Goal: Task Accomplishment & Management: Manage account settings

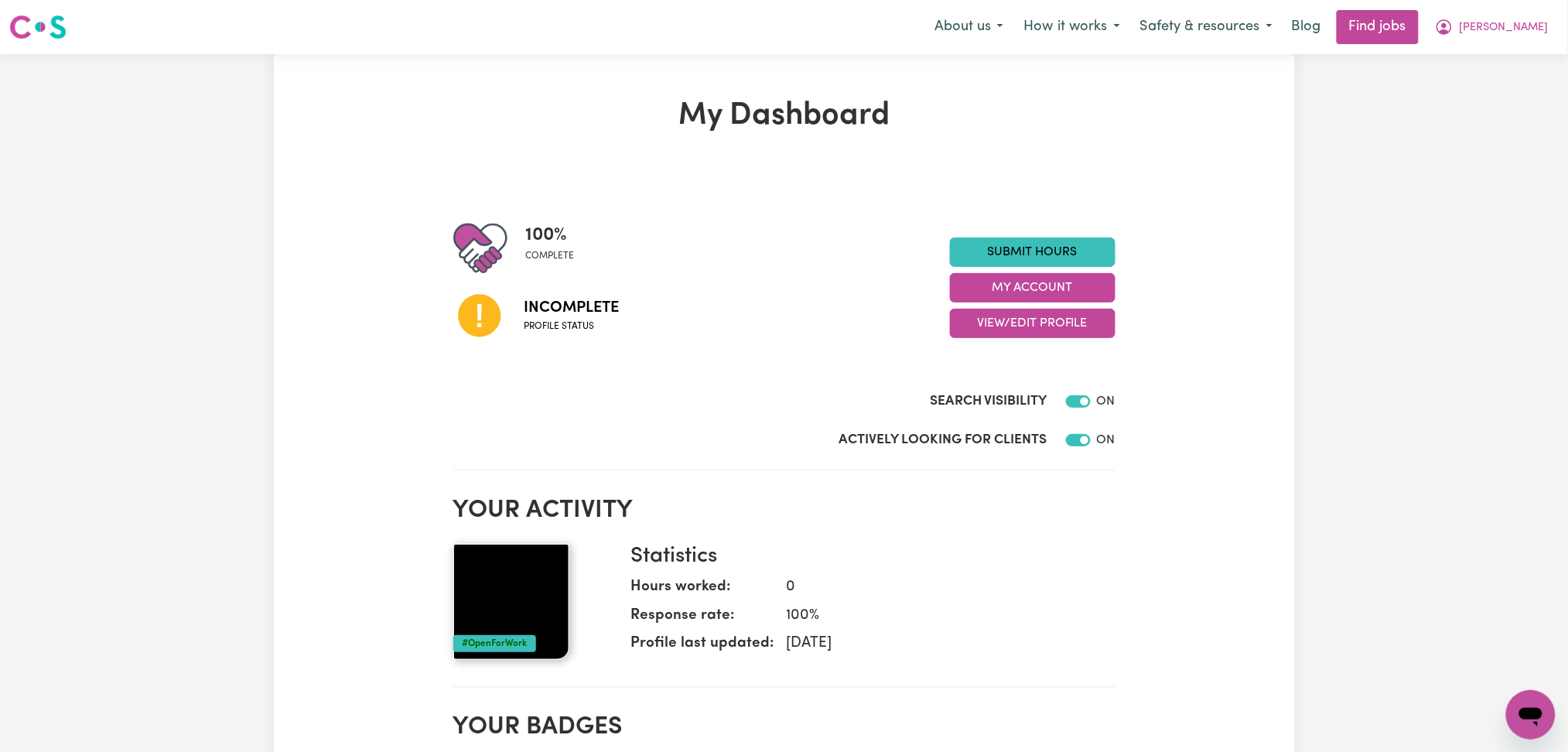
click at [1003, 307] on div "Submit Hours My Account View/Edit Profile" at bounding box center [1032, 289] width 166 height 101
click at [1003, 316] on button "View/Edit Profile" at bounding box center [1032, 323] width 166 height 29
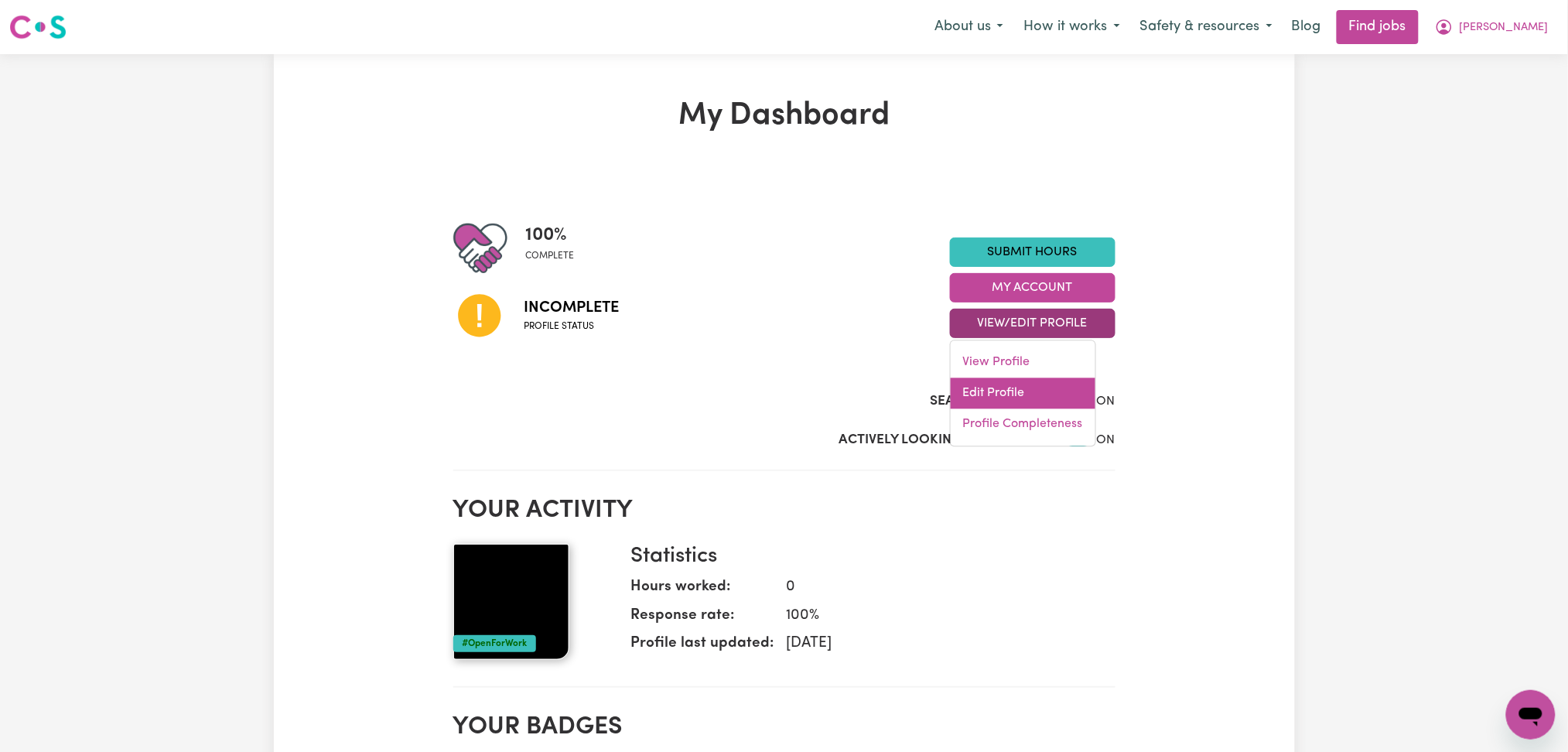
click at [1001, 395] on link "Edit Profile" at bounding box center [1023, 394] width 145 height 31
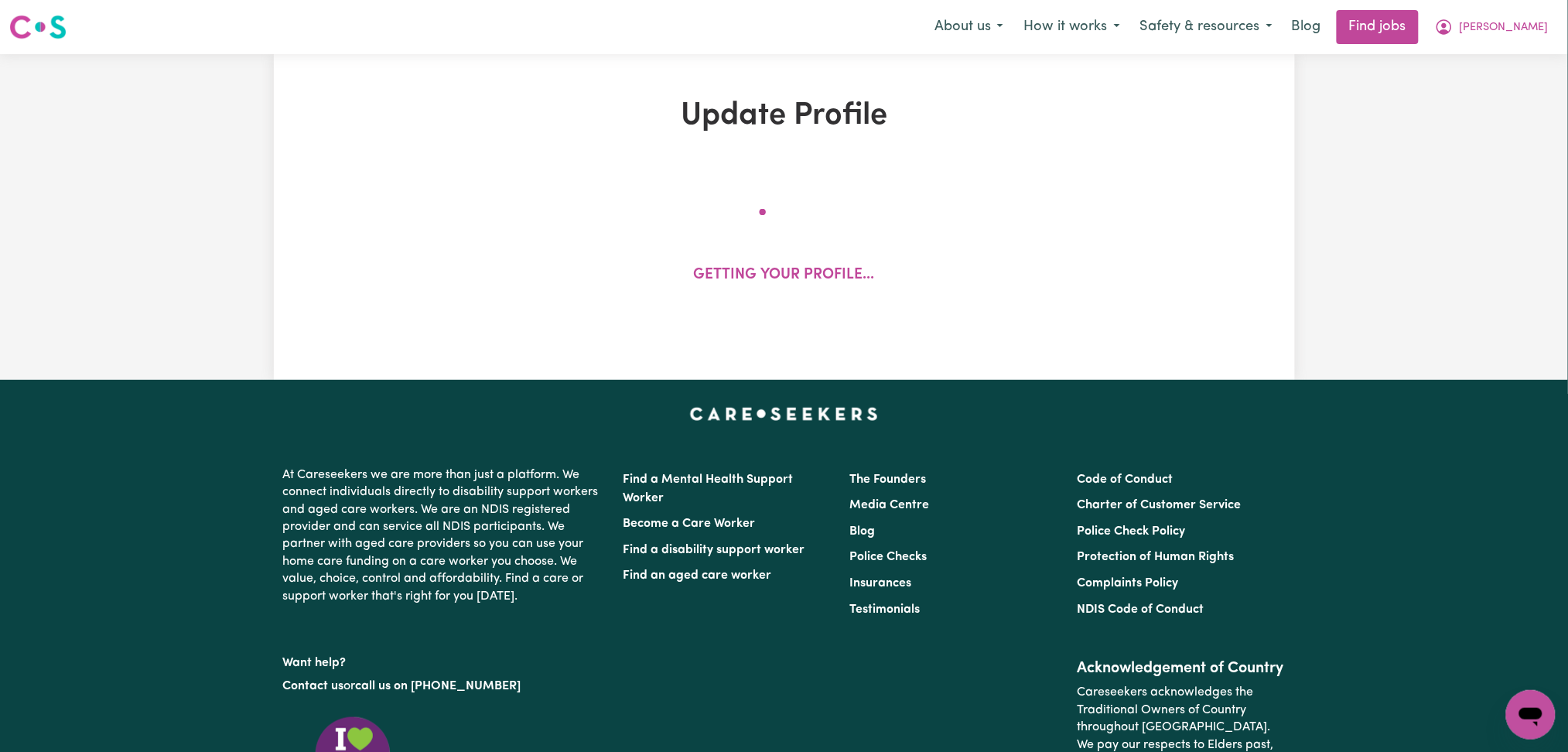
select select "[DEMOGRAPHIC_DATA]"
select select "[DEMOGRAPHIC_DATA] Work Visa"
select select "Studying a healthcare related degree or qualification"
select select "43"
select select "56"
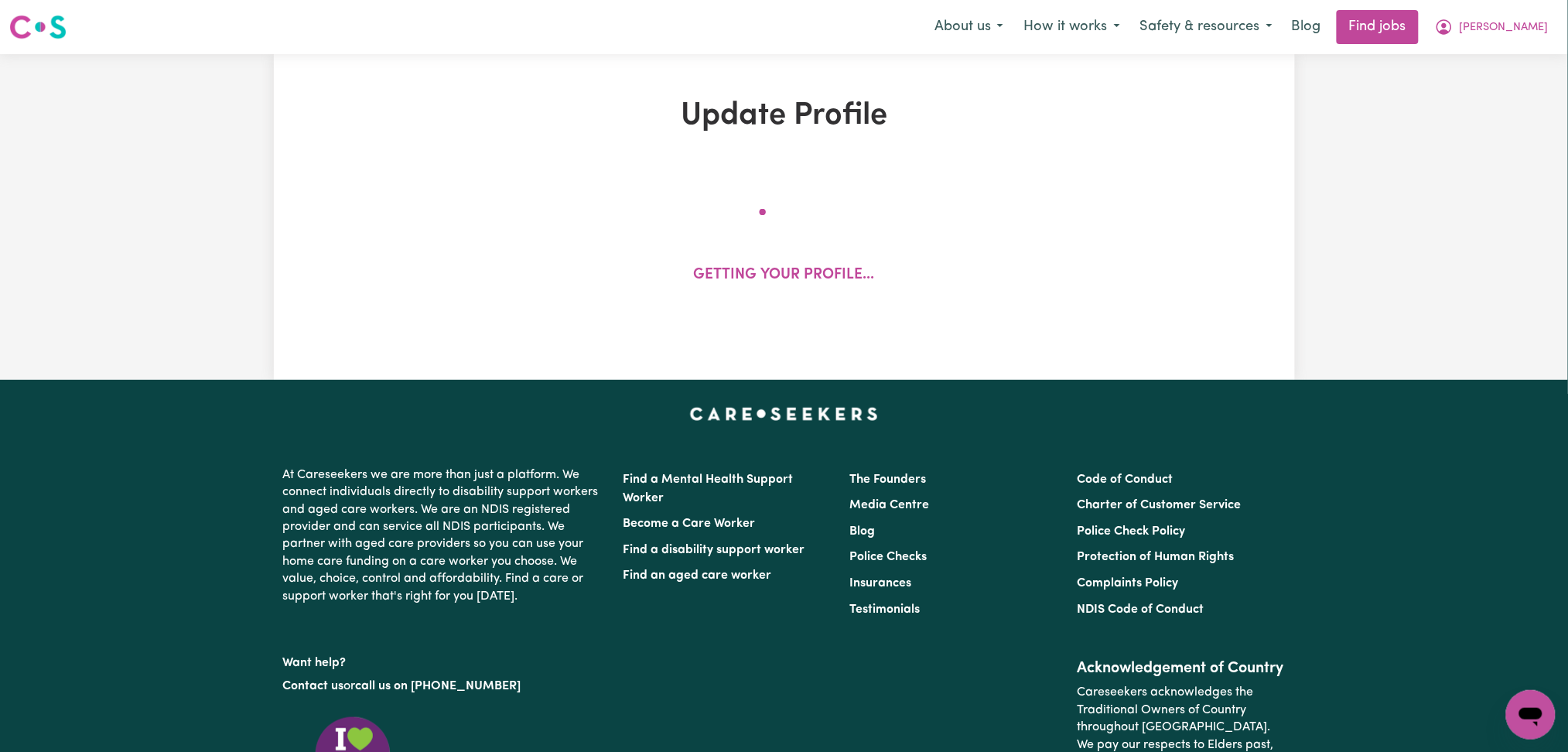
select select "72"
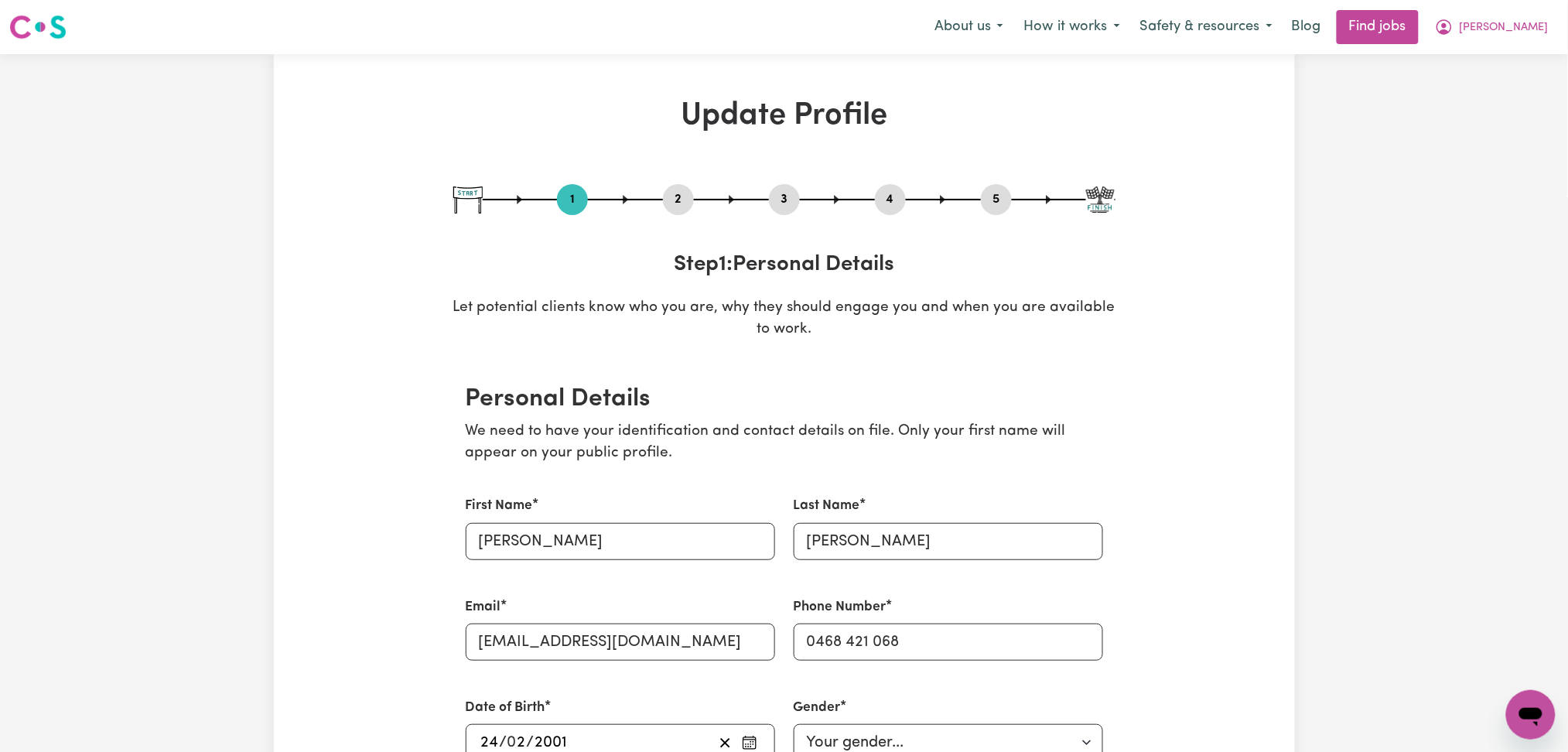
click at [674, 193] on button "2" at bounding box center [678, 199] width 31 height 20
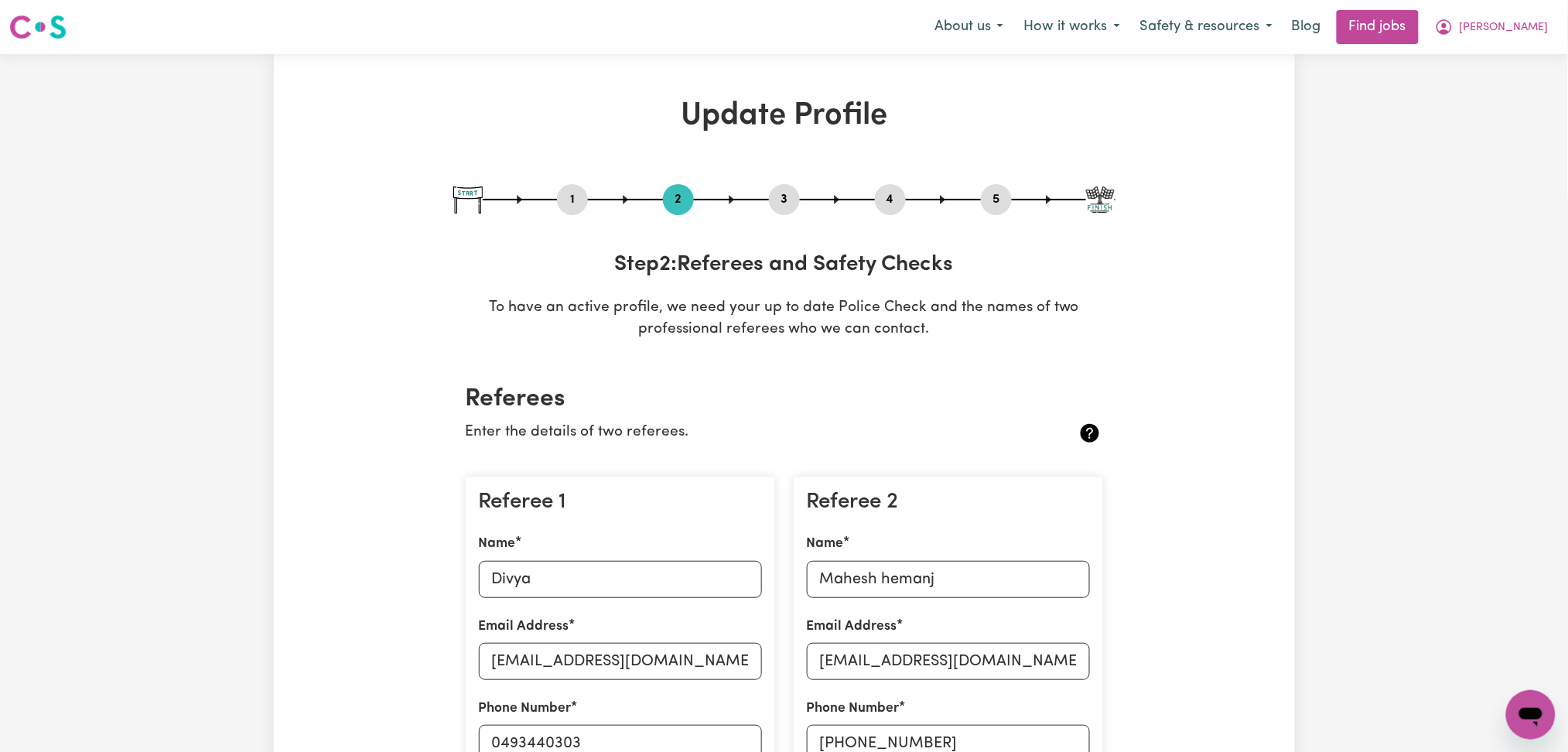
scroll to position [310, 0]
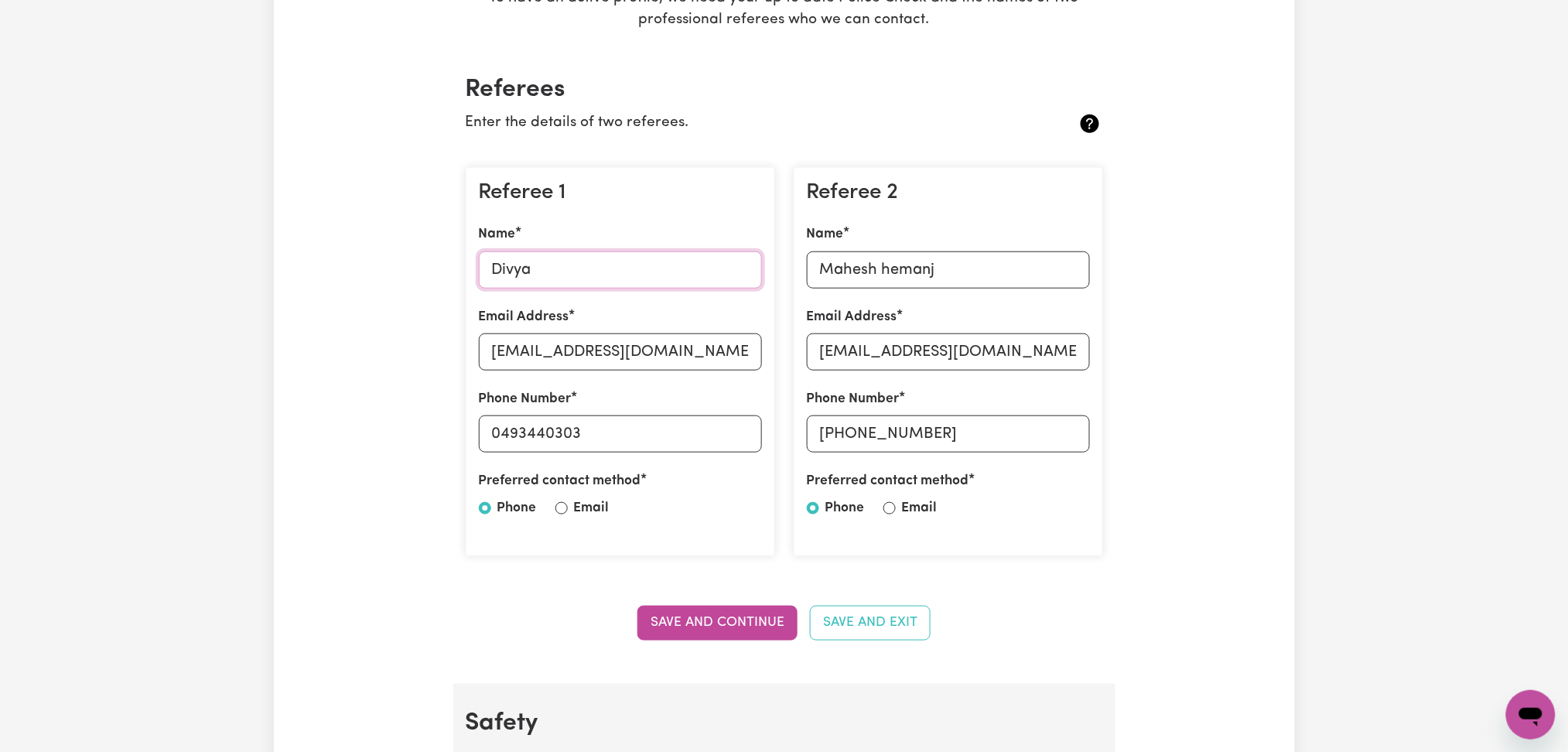
click at [518, 271] on input "Divya" at bounding box center [620, 270] width 283 height 37
click at [556, 367] on input "[EMAIL_ADDRESS][DOMAIN_NAME]" at bounding box center [620, 352] width 283 height 37
drag, startPoint x: 500, startPoint y: 432, endPoint x: 842, endPoint y: 426, distance: 342.1
click at [842, 426] on div "Referee 1 Name [PERSON_NAME] Email Address [EMAIL_ADDRESS][DOMAIN_NAME] Phone N…" at bounding box center [784, 362] width 656 height 415
click at [949, 263] on input "Mahesh hemanj" at bounding box center [948, 270] width 283 height 37
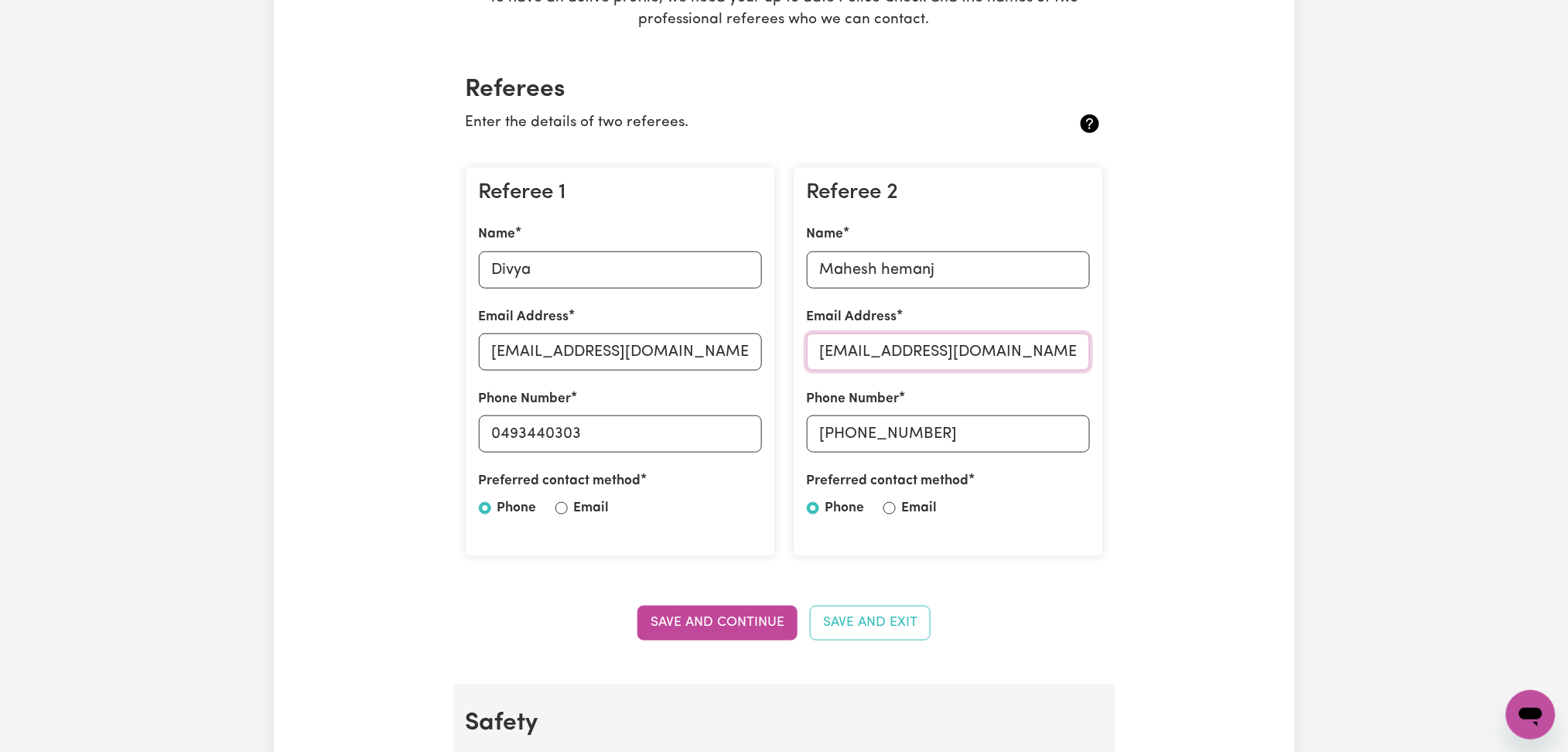
click at [919, 369] on input "[EMAIL_ADDRESS][DOMAIN_NAME]" at bounding box center [948, 352] width 283 height 37
drag, startPoint x: 846, startPoint y: 431, endPoint x: 986, endPoint y: 431, distance: 140.0
click at [986, 431] on input "[PHONE_NUMBER]" at bounding box center [948, 434] width 283 height 37
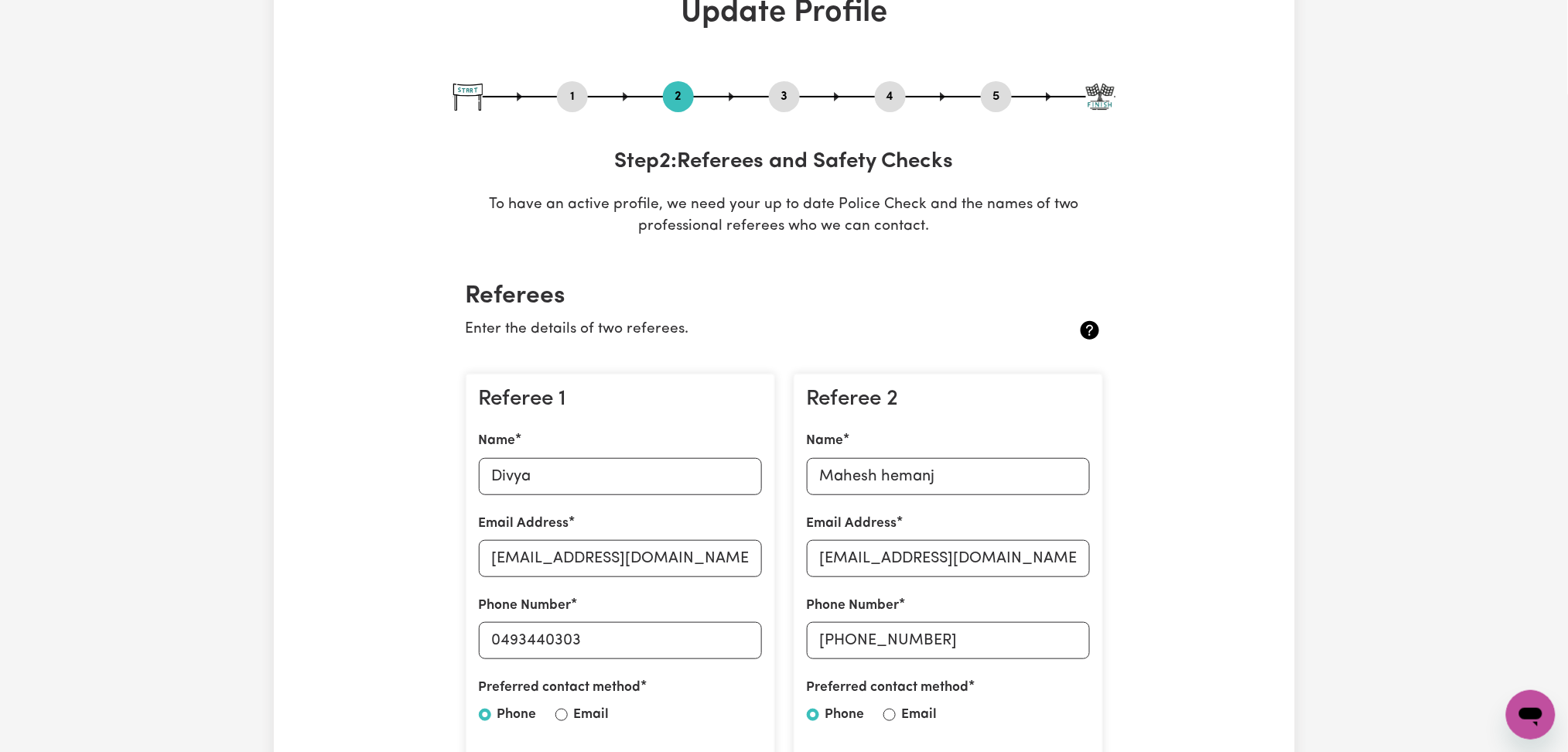
click at [907, 96] on div at bounding box center [784, 97] width 663 height 2
click at [1015, 101] on div "1 2 3 4 5" at bounding box center [784, 97] width 663 height 31
click at [1004, 99] on button "5" at bounding box center [996, 97] width 31 height 20
select select "I am providing services privately on my own"
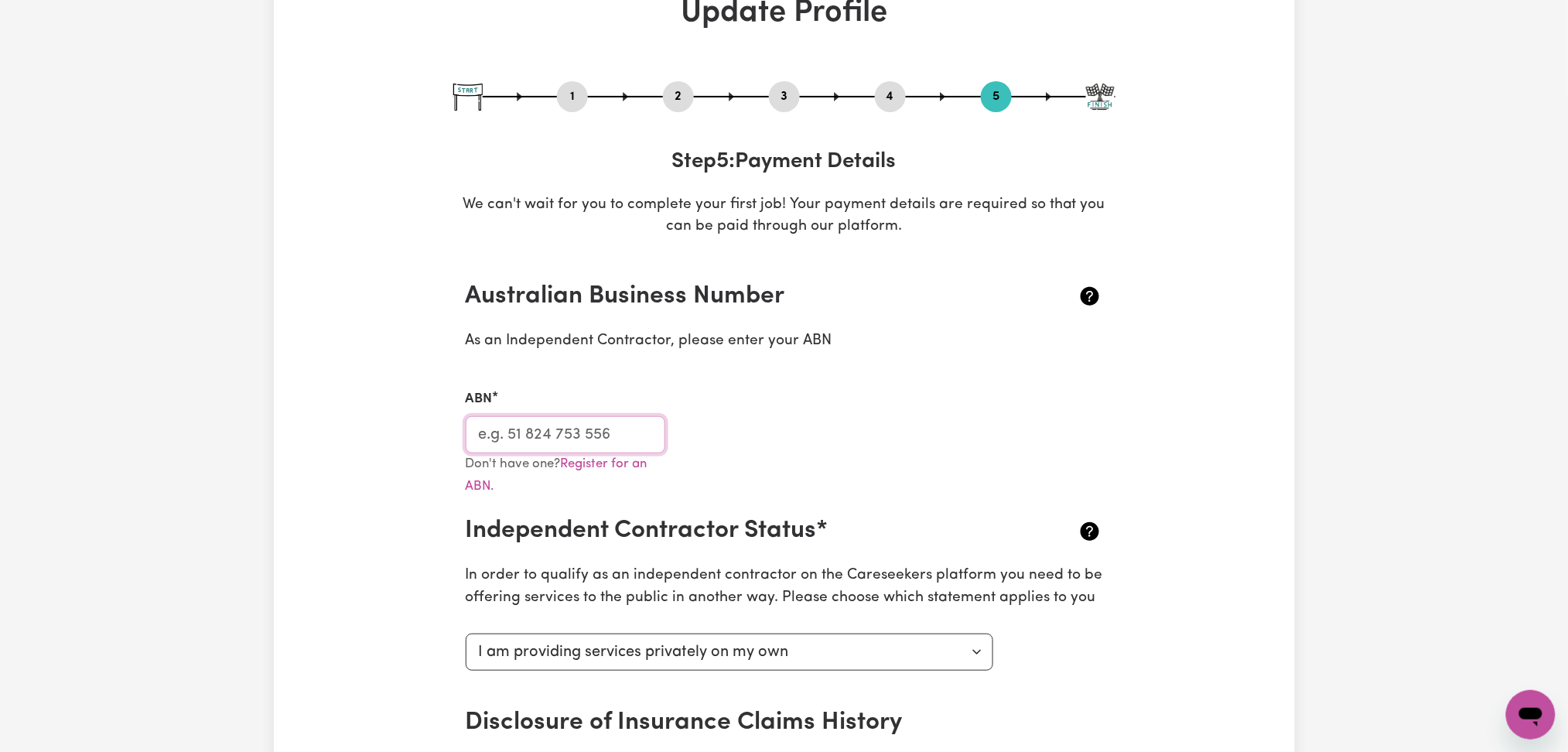
click at [587, 433] on input "ABN" at bounding box center [566, 435] width 200 height 37
drag, startPoint x: 669, startPoint y: 94, endPoint x: 386, endPoint y: 495, distance: 490.8
click at [669, 93] on button "2" at bounding box center [678, 97] width 31 height 20
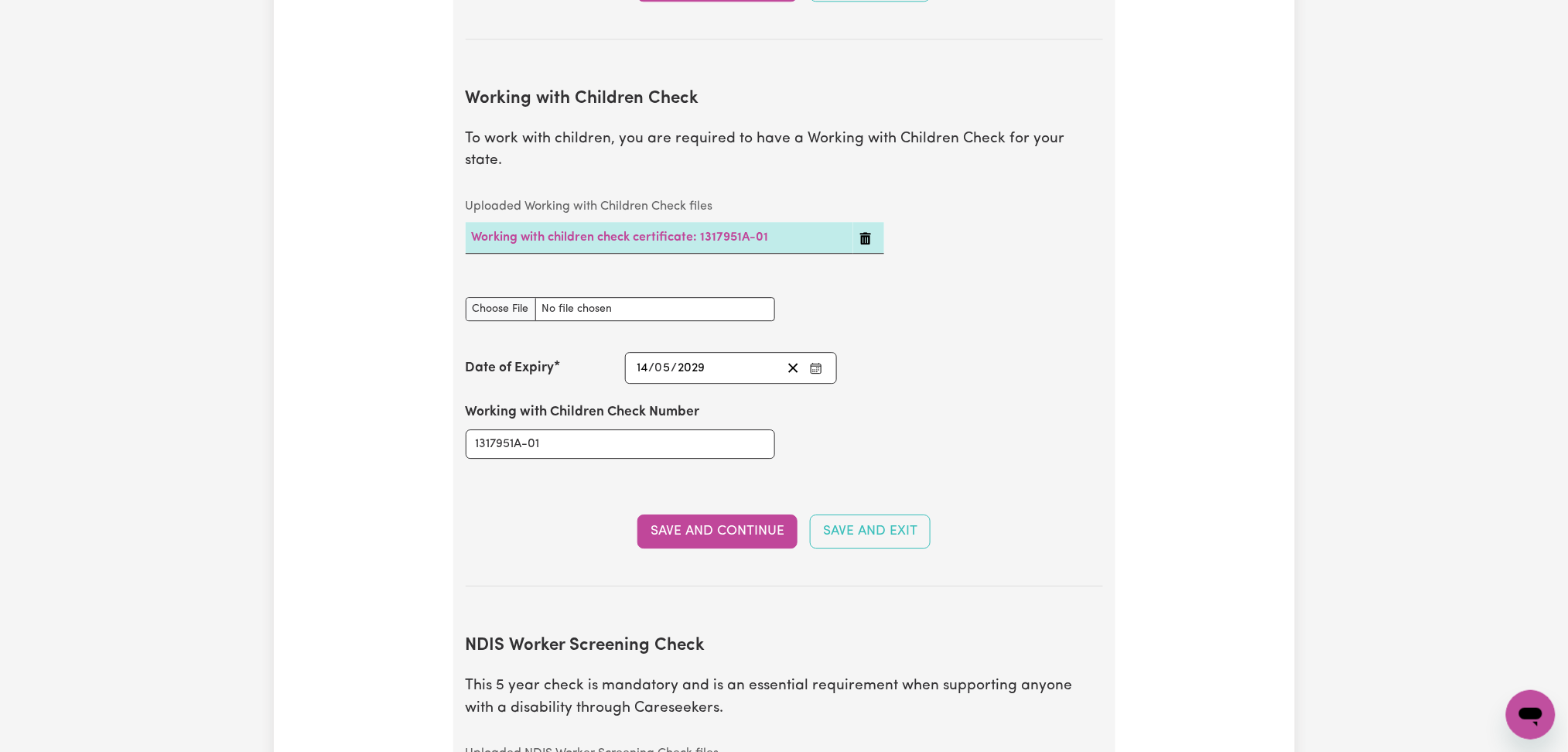
scroll to position [1651, 0]
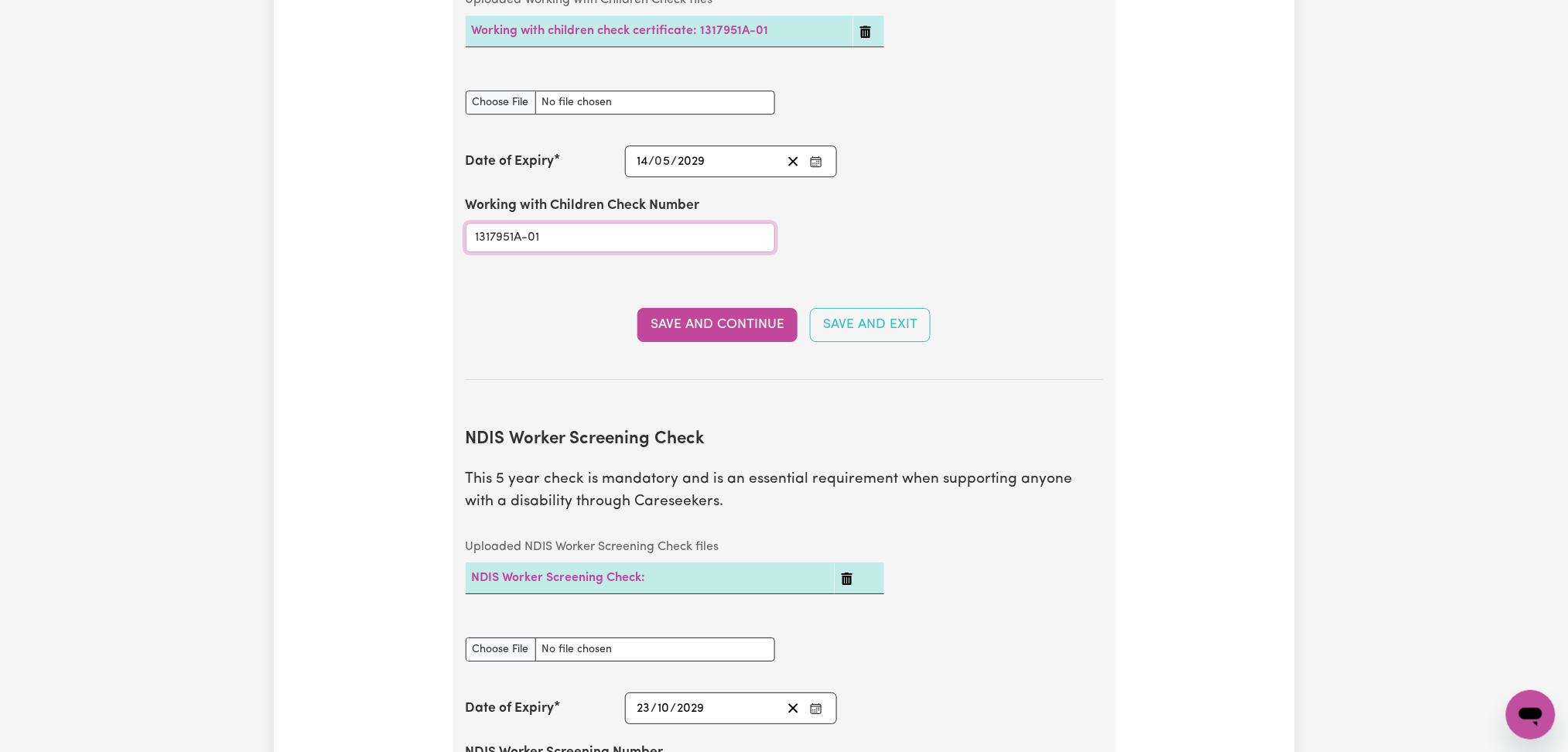
click at [525, 223] on input "1317951A-01" at bounding box center [620, 237] width 309 height 29
paste input "31"
type input "3117951A-01"
click at [483, 91] on input "Working with Children Check document" at bounding box center [620, 103] width 309 height 24
type input "C:\fakepath\[PERSON_NAME] WWCC 3117951A-01 - 14052029.pdf"
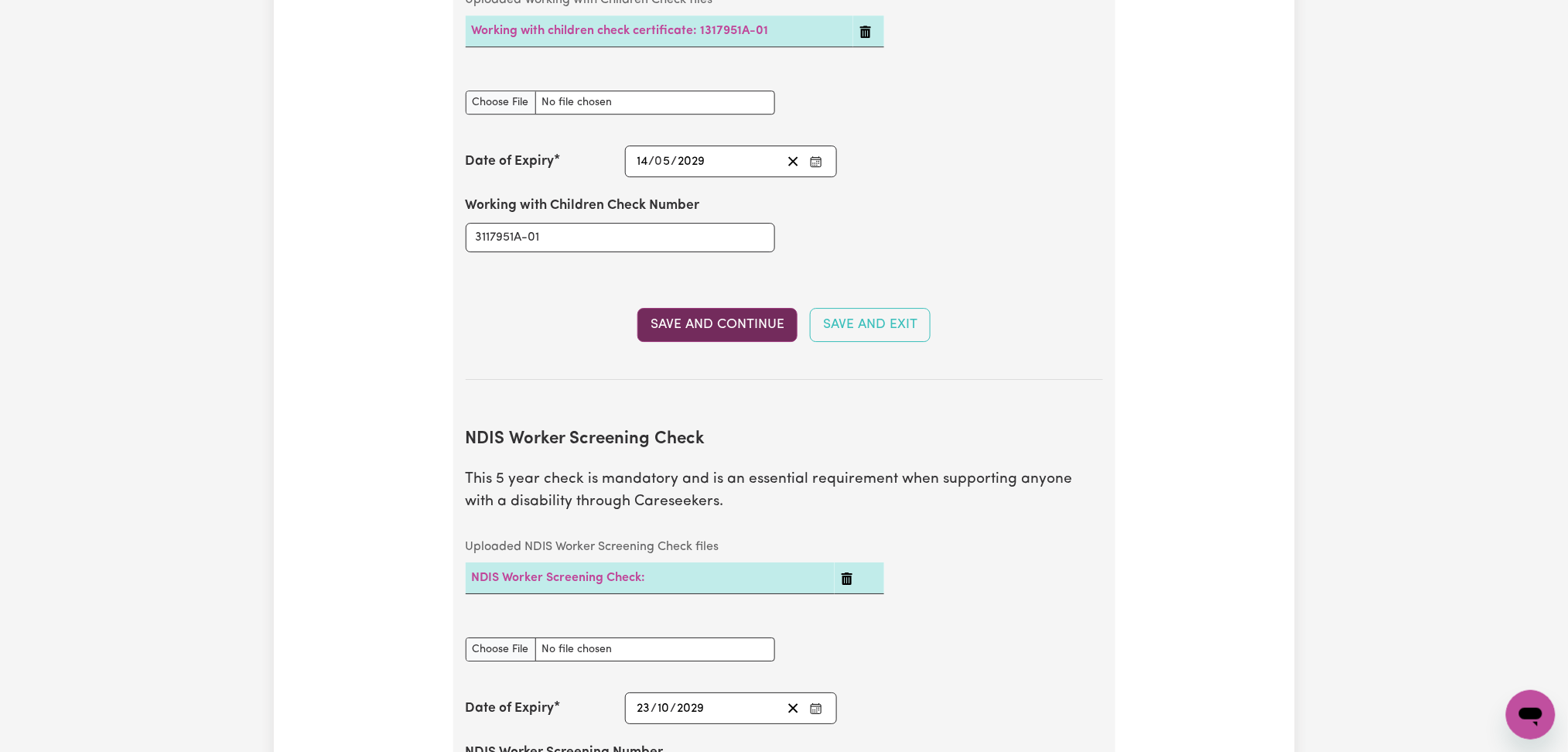
click at [684, 308] on button "Save and Continue" at bounding box center [717, 325] width 160 height 34
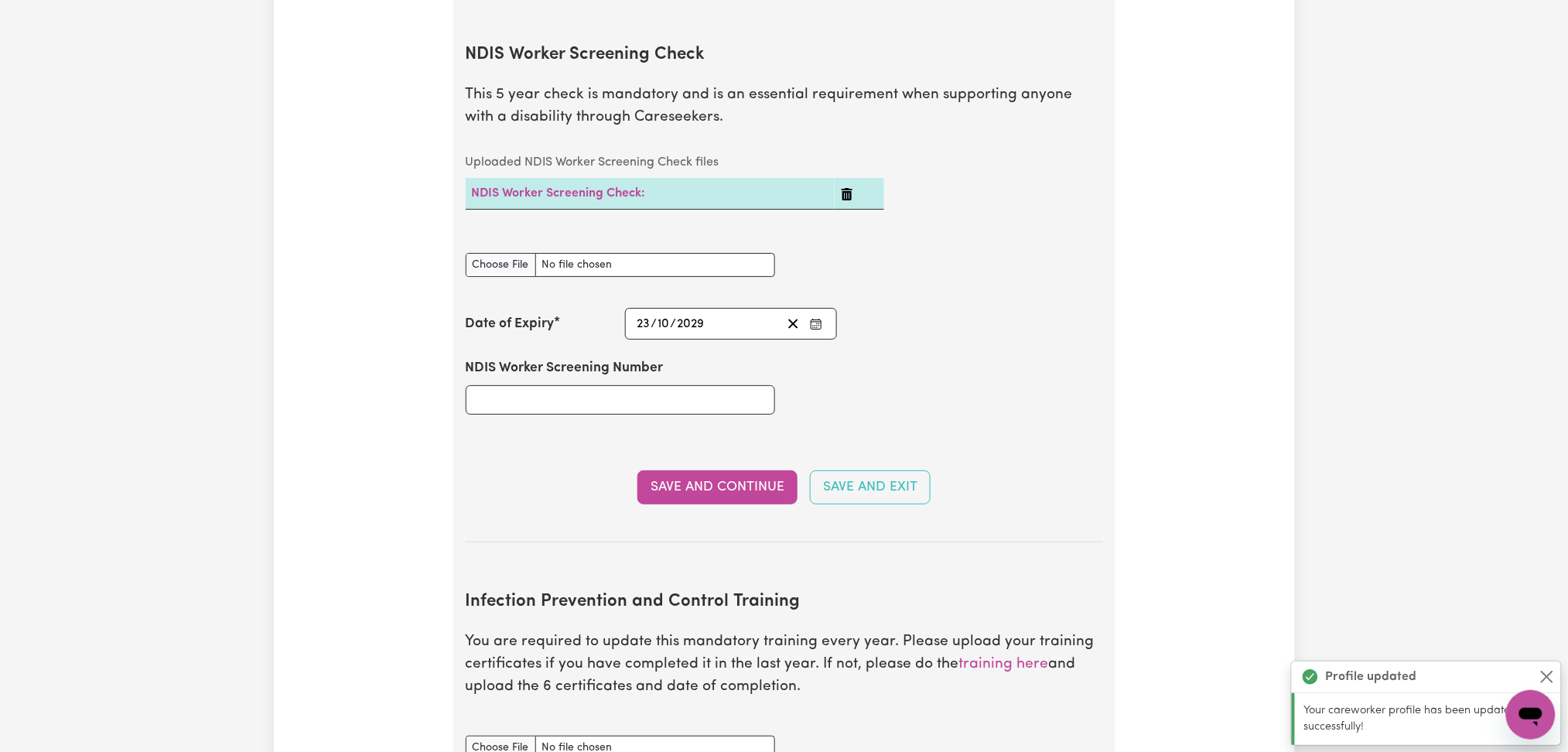
scroll to position [2036, 0]
click at [504, 384] on input "NDIS Worker Screening Number" at bounding box center [620, 399] width 309 height 29
paste input "24124039"
type input "24124039"
click at [495, 252] on input "NDIS Worker Screening Check document" at bounding box center [620, 264] width 309 height 24
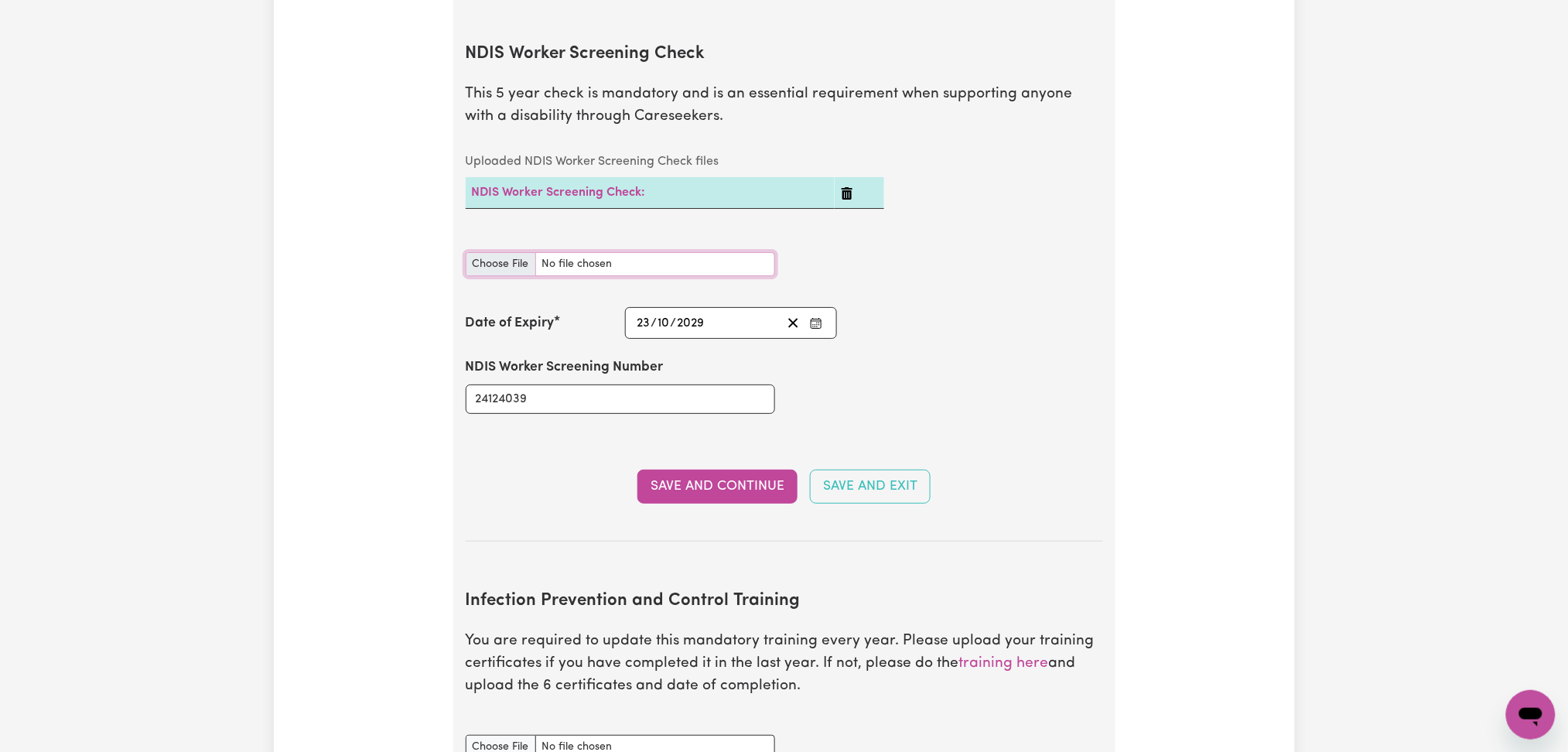
type input "C:\fakepath\[PERSON_NAME] NDIS 24124039 - 23102029.jpg"
click at [729, 471] on button "Save and Continue" at bounding box center [717, 487] width 160 height 34
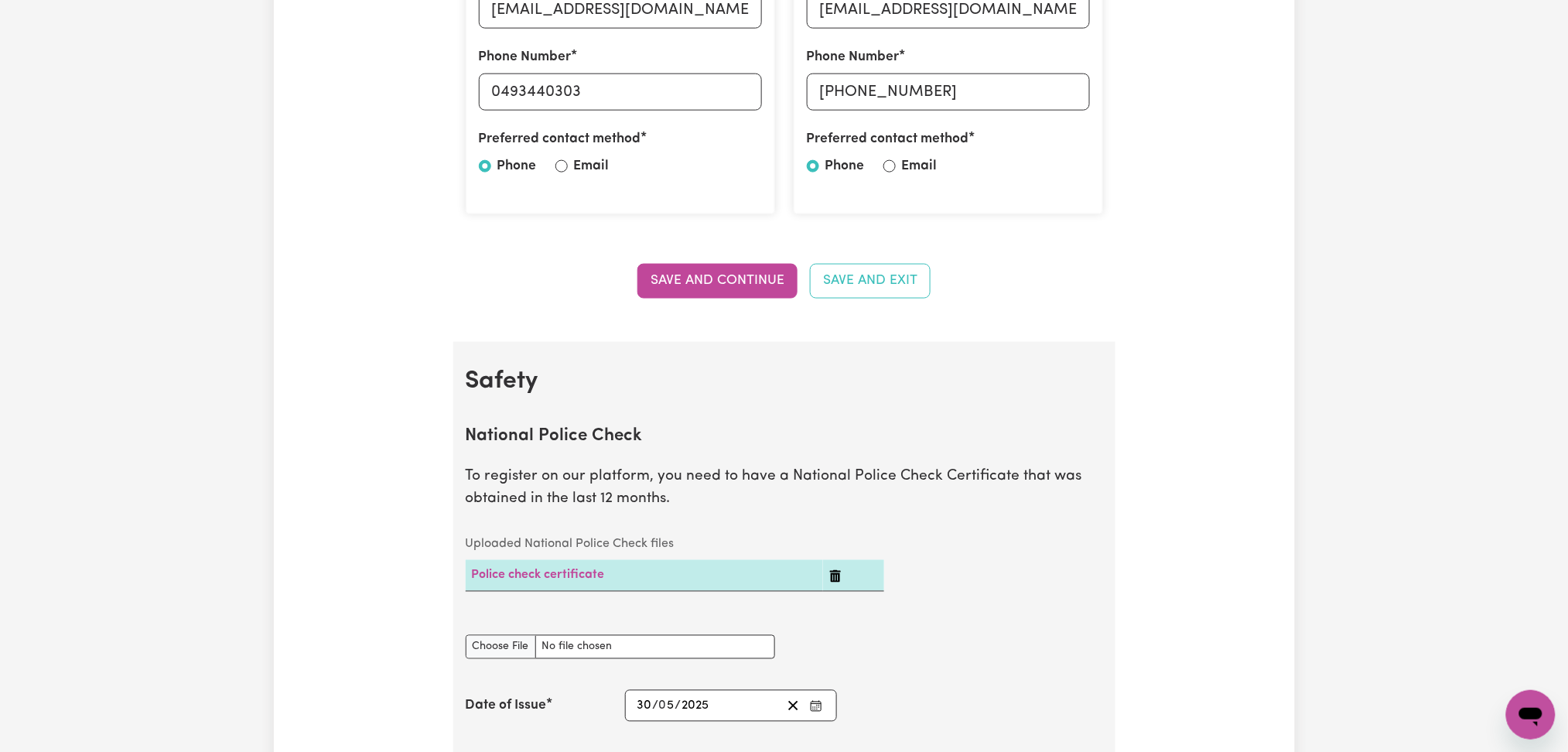
scroll to position [0, 0]
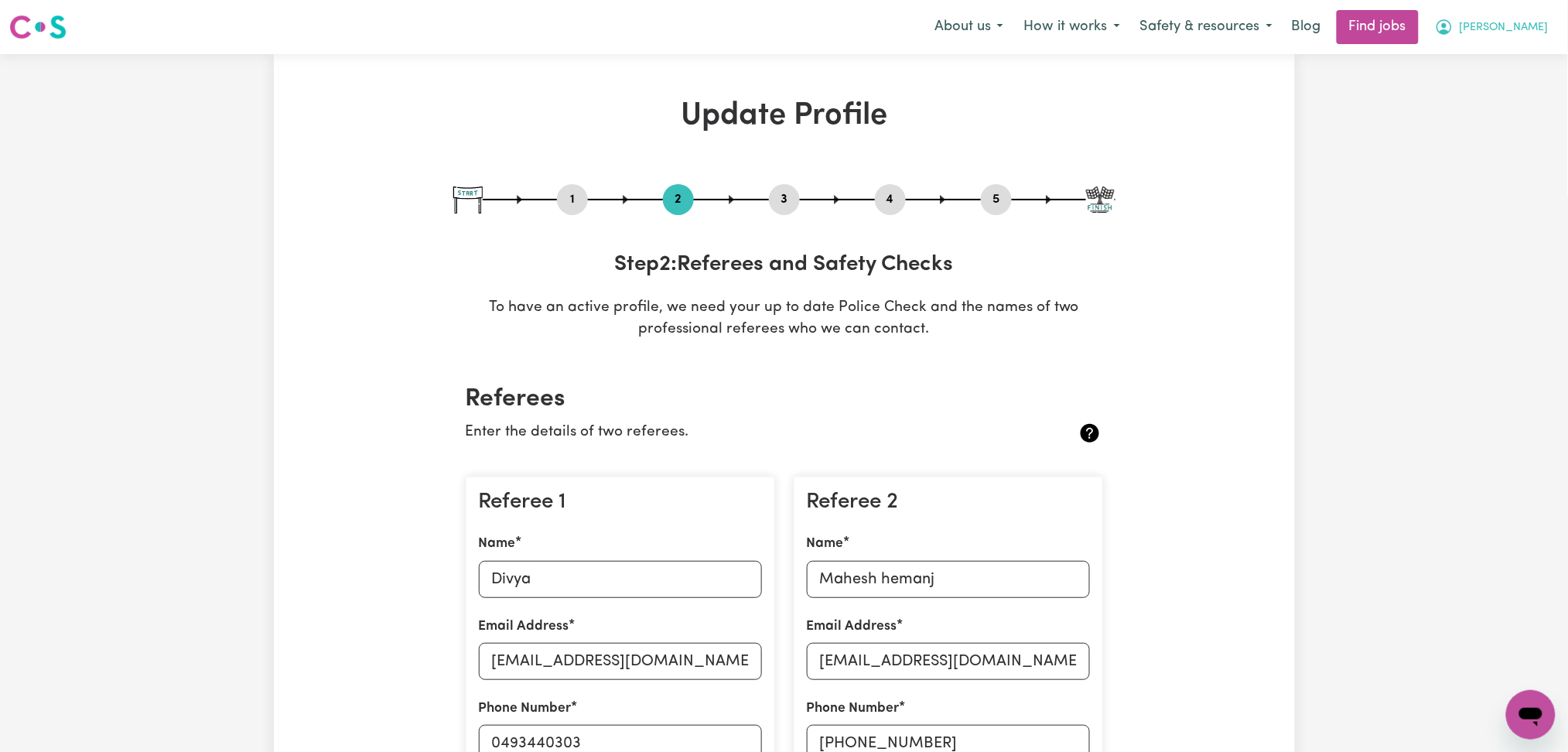
click at [1538, 24] on span "[PERSON_NAME]" at bounding box center [1504, 28] width 89 height 17
click at [1508, 93] on link "My Dashboard" at bounding box center [1497, 88] width 122 height 29
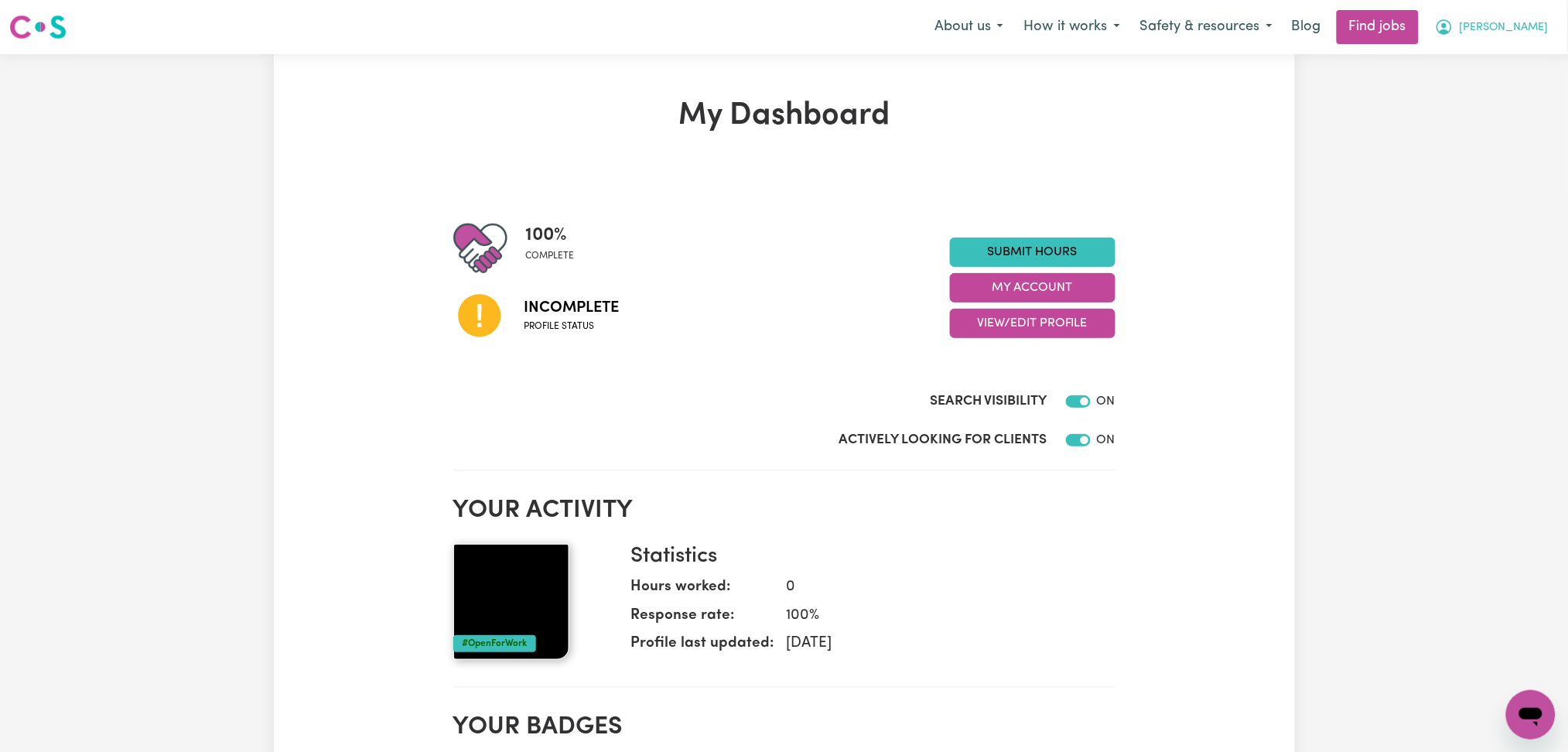
click at [1537, 28] on button "[PERSON_NAME]" at bounding box center [1491, 27] width 134 height 33
click at [1513, 103] on link "Logout" at bounding box center [1497, 118] width 122 height 29
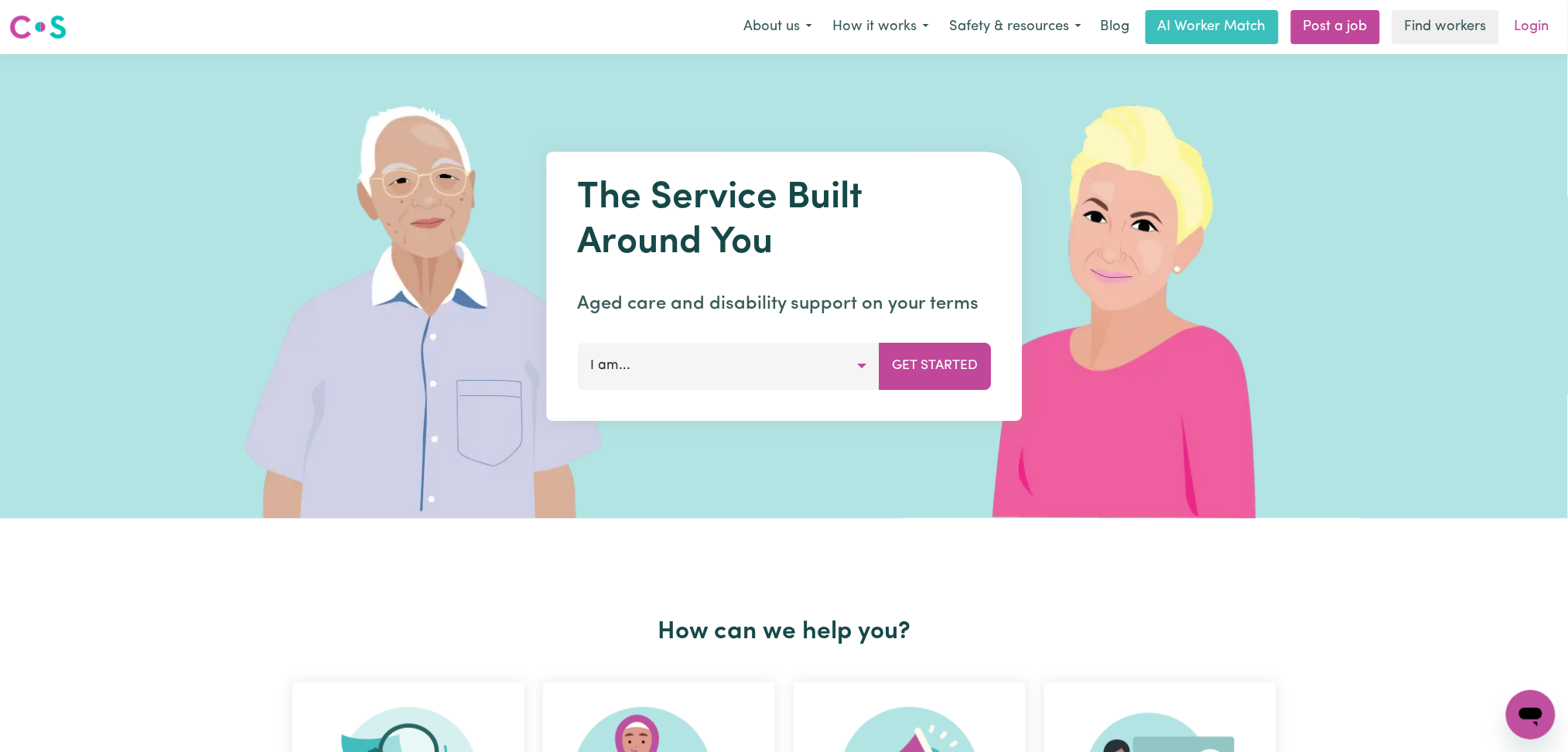
click at [1532, 26] on link "Login" at bounding box center [1532, 27] width 53 height 34
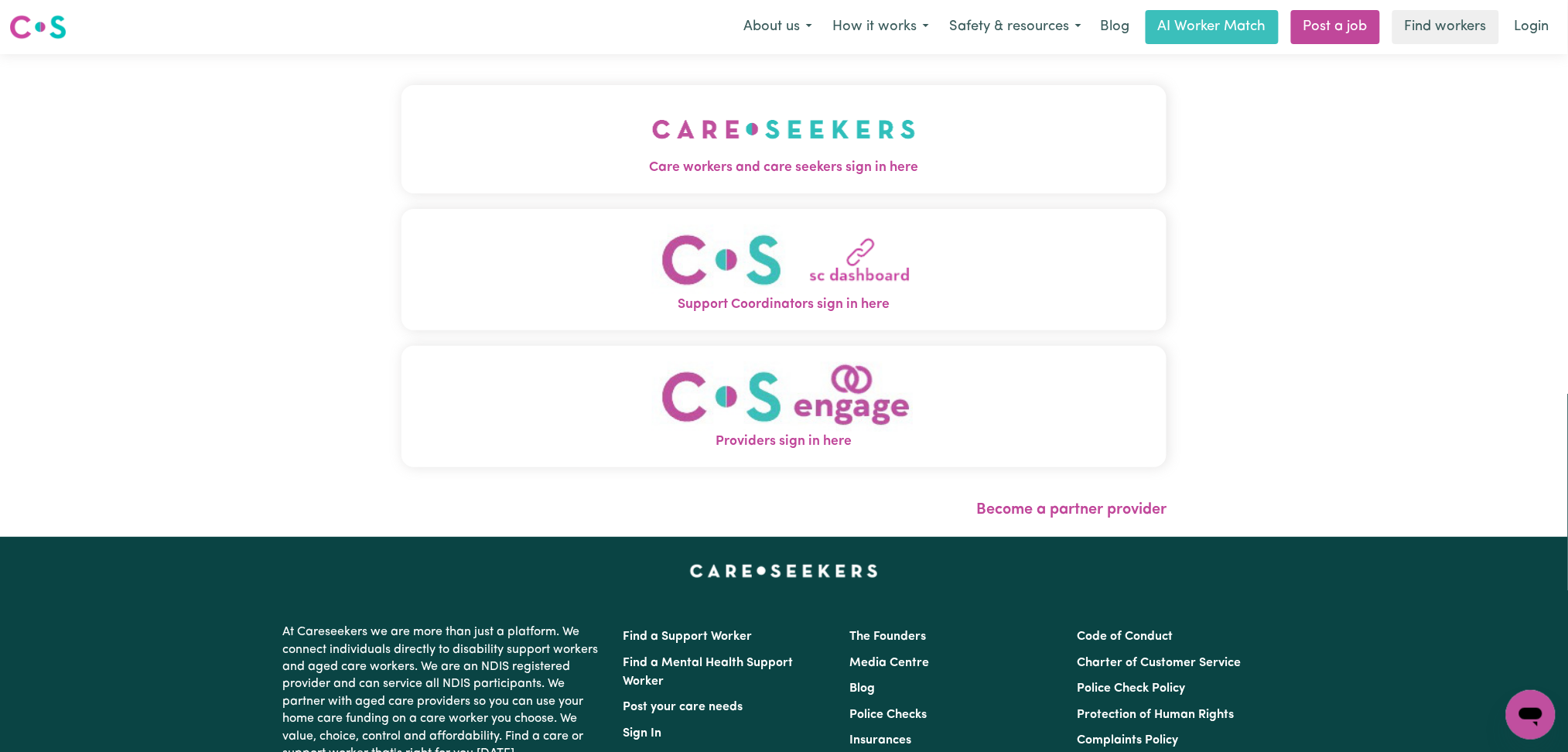
click at [907, 129] on div "Care workers and care seekers sign in here Support Coordinators sign in here Pr…" at bounding box center [784, 295] width 784 height 483
click at [666, 160] on span "Care workers and care seekers sign in here" at bounding box center [784, 168] width 766 height 20
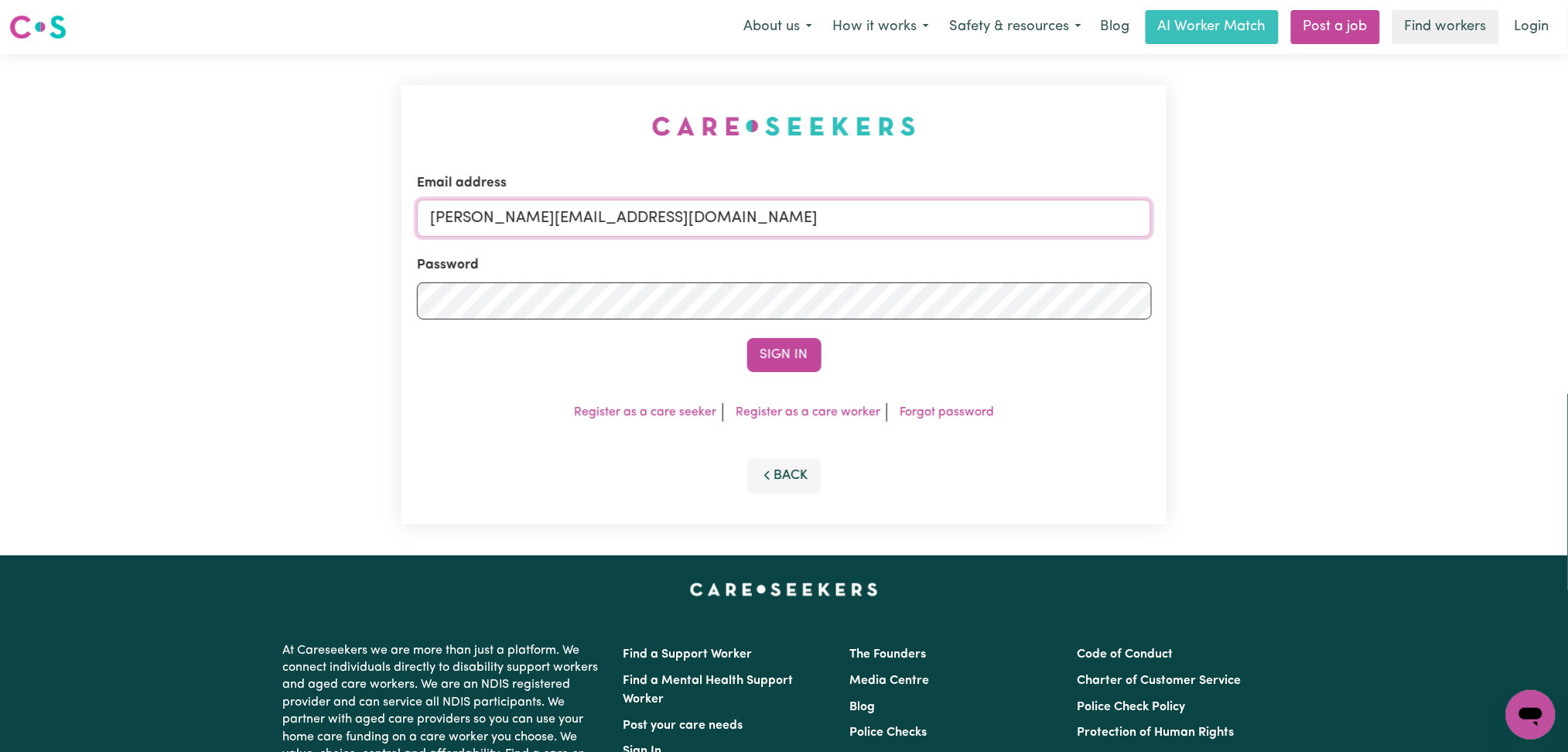
click at [589, 211] on input "[PERSON_NAME][EMAIL_ADDRESS][DOMAIN_NAME]" at bounding box center [784, 218] width 735 height 37
drag, startPoint x: 510, startPoint y: 209, endPoint x: 848, endPoint y: 204, distance: 338.0
click at [848, 204] on input "Superuser~[EMAIL_ADDRESS][DOMAIN_NAME]" at bounding box center [784, 218] width 735 height 37
type input "Superuser~[EMAIL_ADDRESS][DOMAIN_NAME]"
click at [814, 338] on button "Sign In" at bounding box center [784, 355] width 74 height 34
